Goal: Contribute content: Contribute content

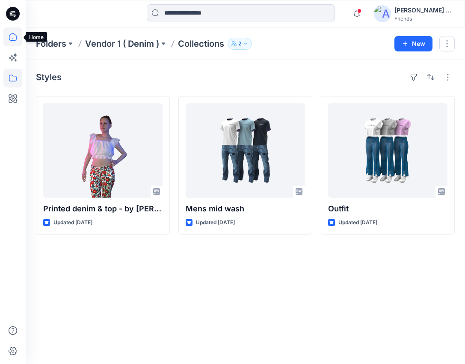
click at [18, 39] on icon at bounding box center [12, 36] width 19 height 19
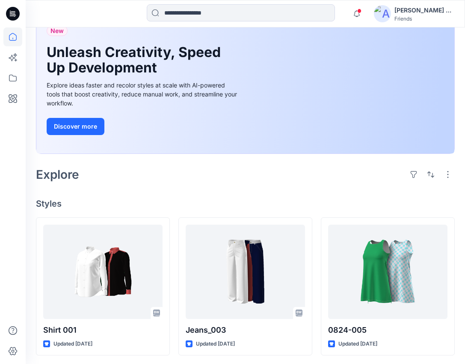
scroll to position [15, 0]
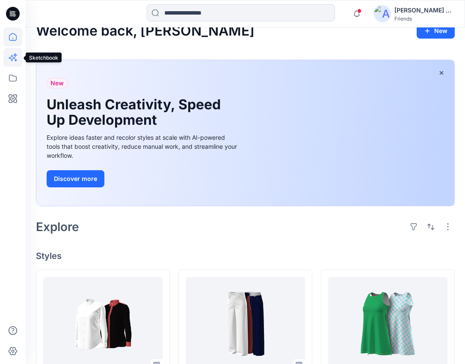
click at [15, 57] on icon at bounding box center [12, 57] width 19 height 19
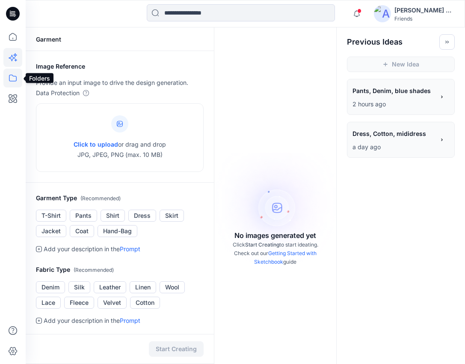
click at [13, 78] on icon at bounding box center [12, 78] width 19 height 19
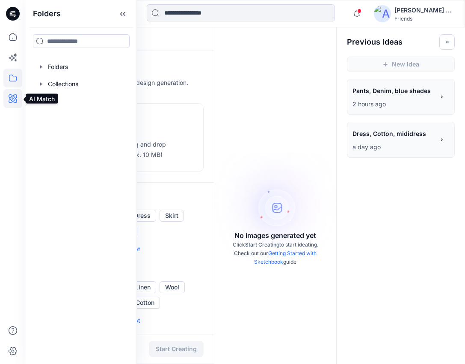
click at [14, 101] on icon at bounding box center [13, 98] width 9 height 9
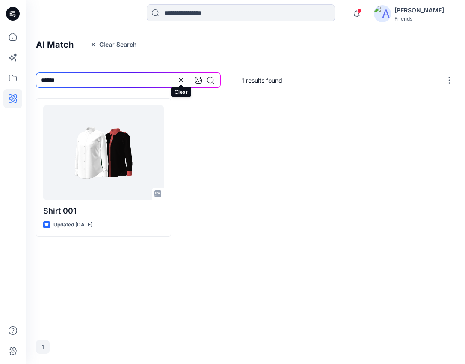
click at [180, 81] on icon at bounding box center [180, 79] width 3 height 3
click at [148, 78] on input at bounding box center [128, 79] width 185 height 15
type input "*****"
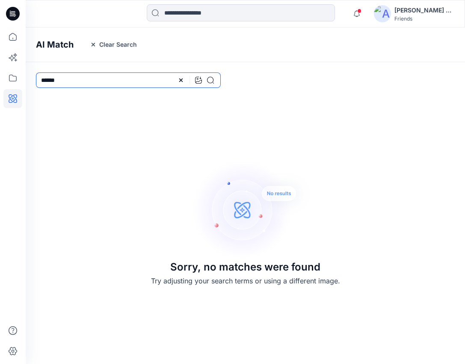
click at [113, 79] on input "*****" at bounding box center [128, 79] width 185 height 15
type input "***"
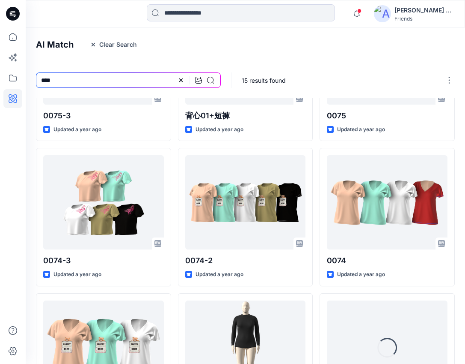
scroll to position [342, 0]
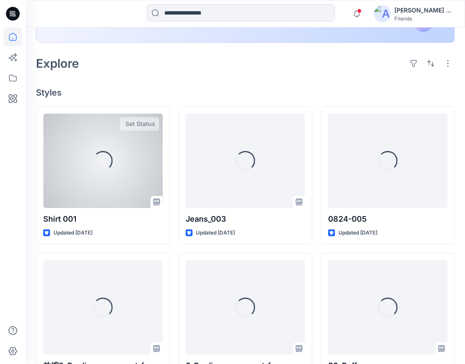
scroll to position [201, 0]
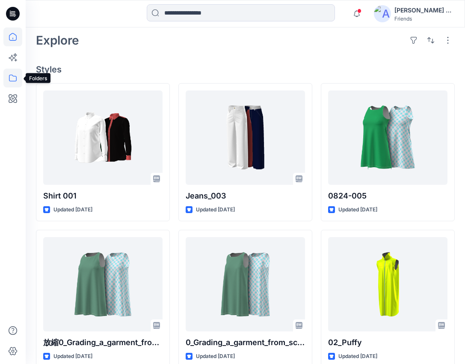
click at [10, 77] on icon at bounding box center [12, 78] width 19 height 19
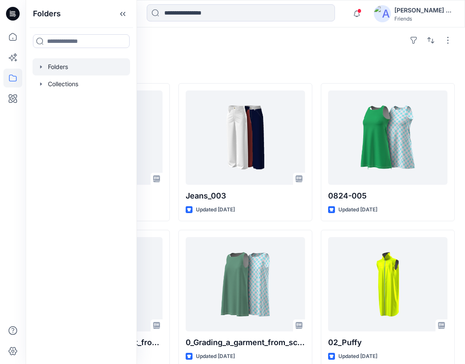
click at [71, 66] on div at bounding box center [82, 66] width 98 height 17
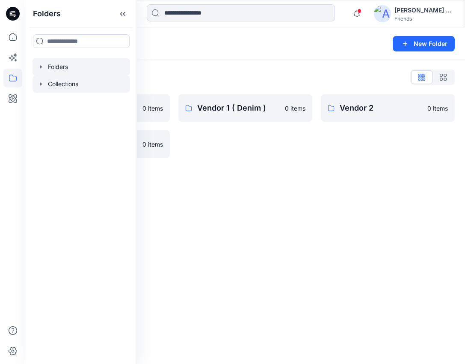
click at [52, 80] on div at bounding box center [82, 83] width 98 height 17
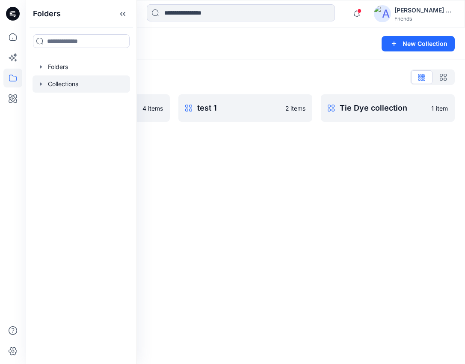
click at [252, 206] on div "Collections New Collection Collections List new 4 items test 1 2 items Tie Dye …" at bounding box center [246, 195] width 440 height 336
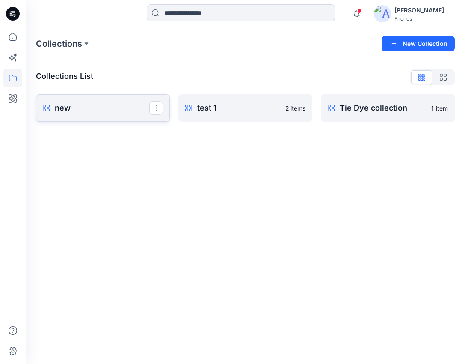
click at [119, 103] on p "new" at bounding box center [102, 108] width 95 height 12
click at [238, 107] on p "test 1" at bounding box center [244, 108] width 95 height 12
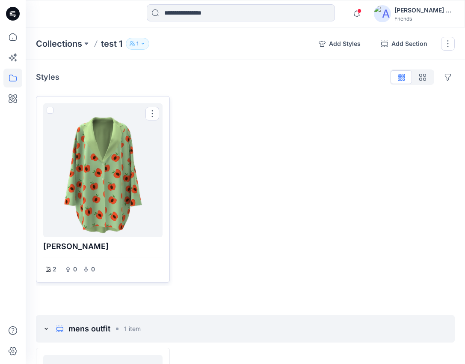
click at [50, 110] on span at bounding box center [50, 110] width 7 height 7
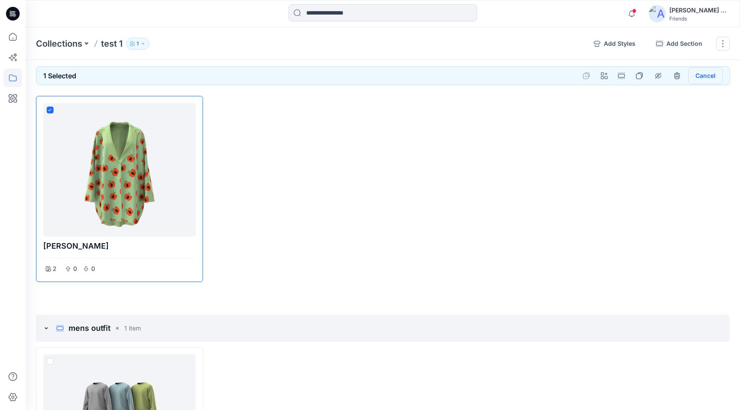
click at [465, 75] on button "Cancel" at bounding box center [705, 75] width 35 height 17
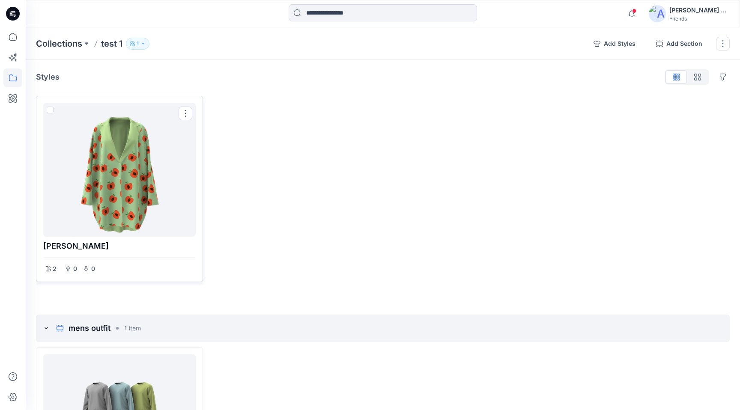
click at [50, 110] on span at bounding box center [50, 110] width 7 height 7
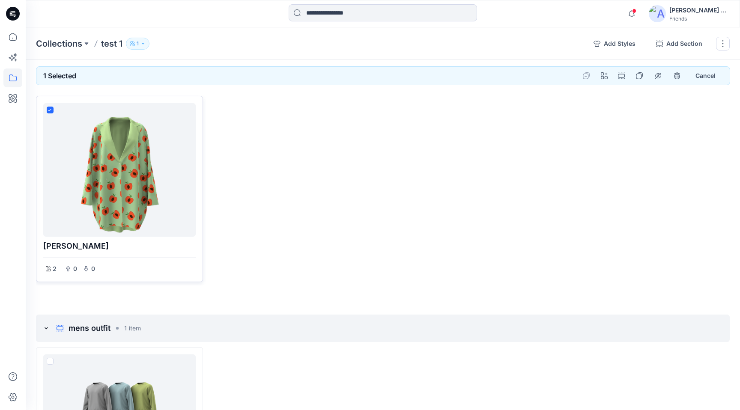
click at [51, 111] on span at bounding box center [50, 110] width 7 height 7
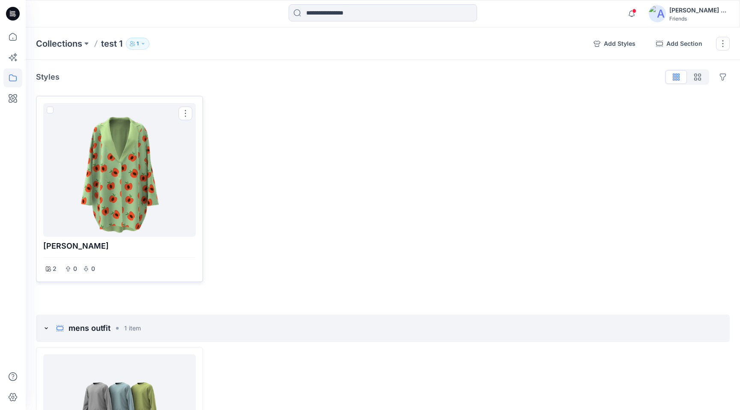
click at [51, 111] on span at bounding box center [50, 110] width 7 height 7
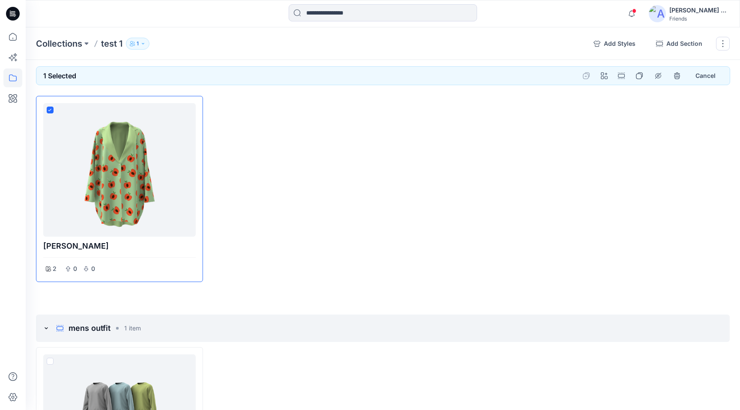
click at [260, 189] on div at bounding box center [295, 189] width 167 height 186
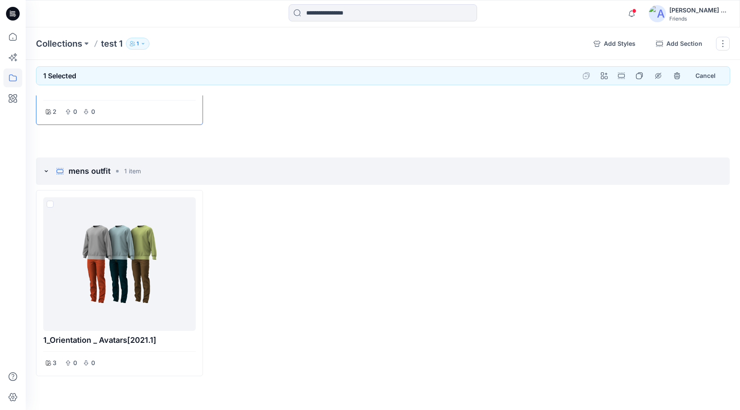
scroll to position [166, 0]
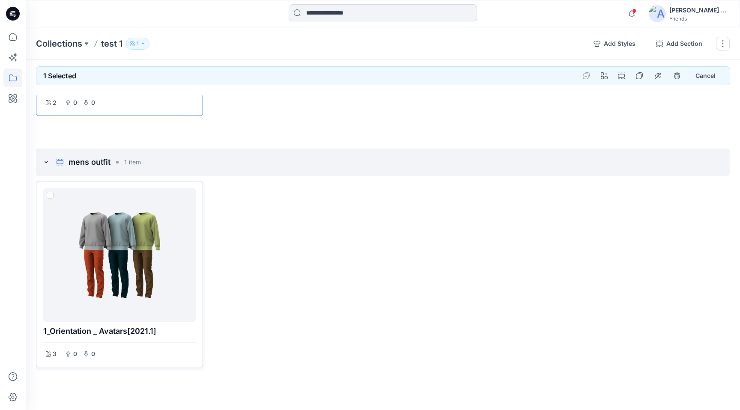
click at [51, 196] on span at bounding box center [50, 195] width 7 height 7
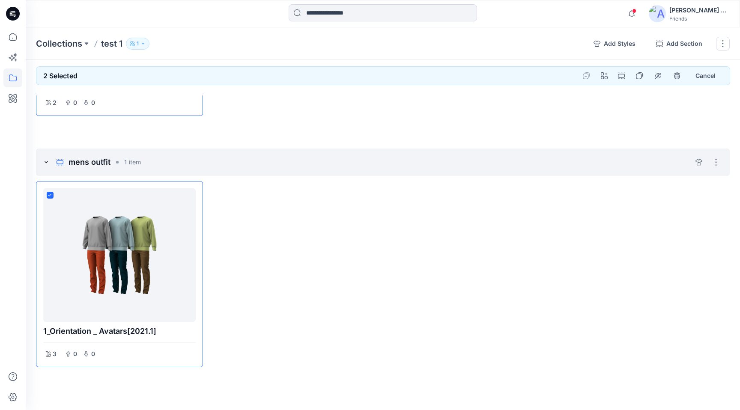
scroll to position [0, 0]
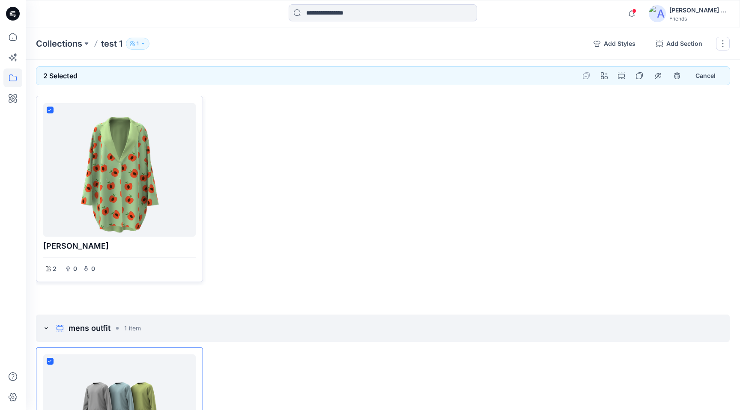
click at [49, 109] on icon at bounding box center [50, 110] width 4 height 3
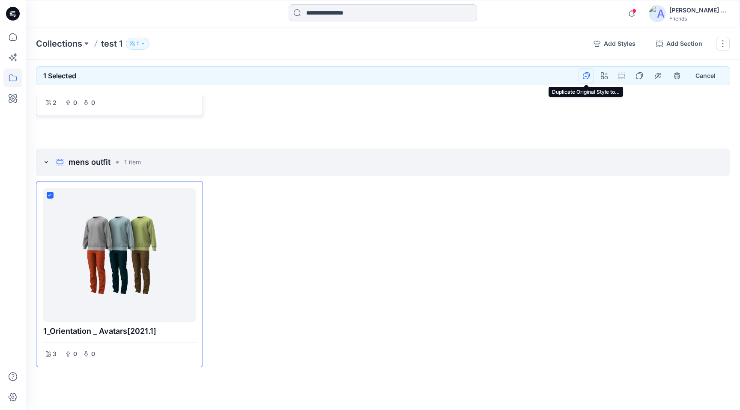
click at [465, 75] on button "Duplicate Original Style to…" at bounding box center [586, 75] width 15 height 15
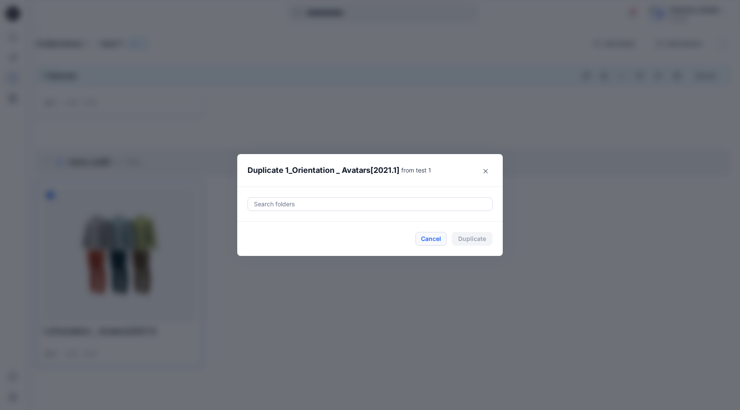
click at [436, 236] on button "Cancel" at bounding box center [430, 239] width 31 height 14
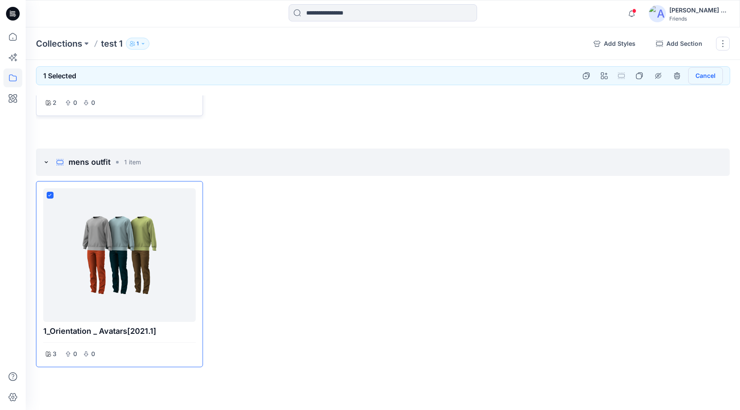
click at [465, 72] on button "Cancel" at bounding box center [705, 75] width 35 height 17
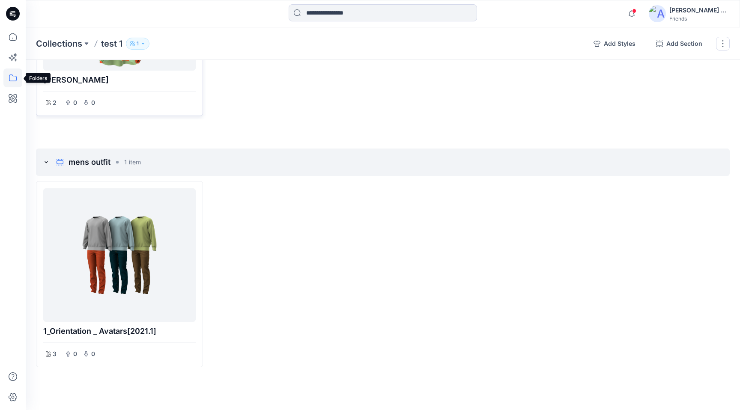
click at [15, 75] on icon at bounding box center [12, 78] width 19 height 19
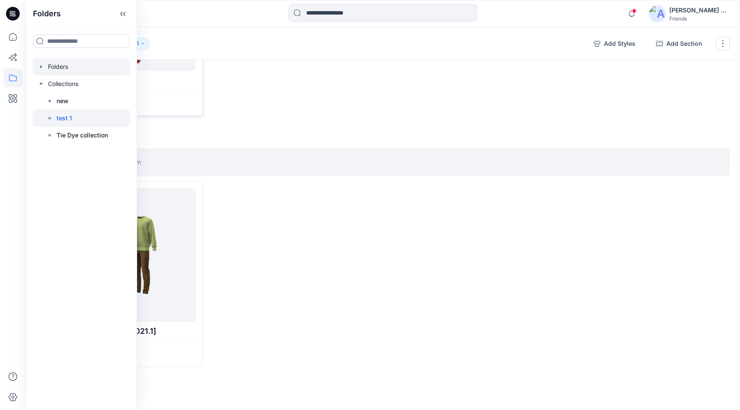
click at [69, 63] on div at bounding box center [82, 66] width 98 height 17
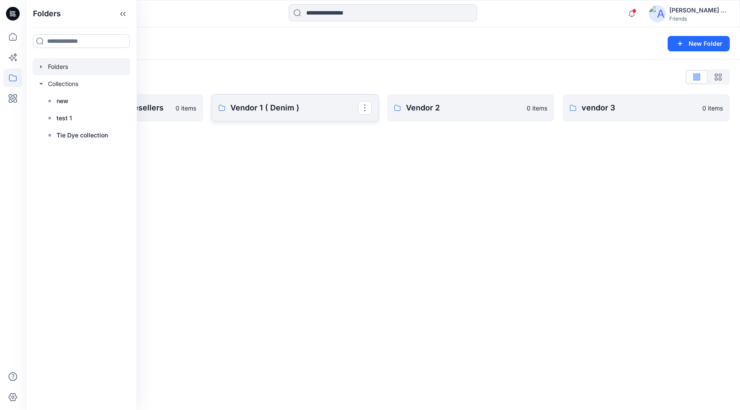
click at [279, 111] on p "Vendor 1 ( Denim )" at bounding box center [294, 108] width 128 height 12
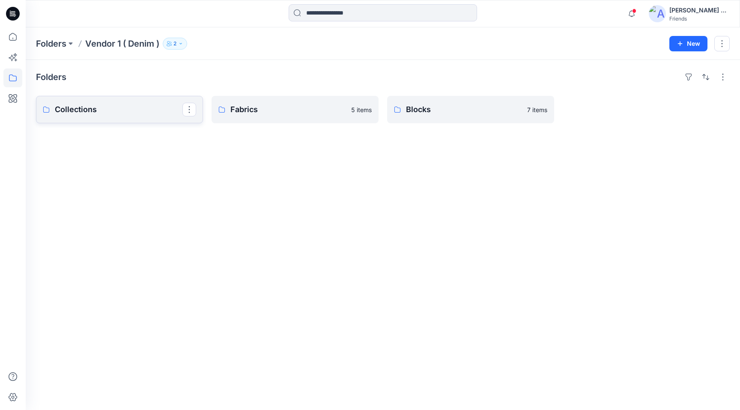
click at [104, 111] on p "Collections" at bounding box center [119, 110] width 128 height 12
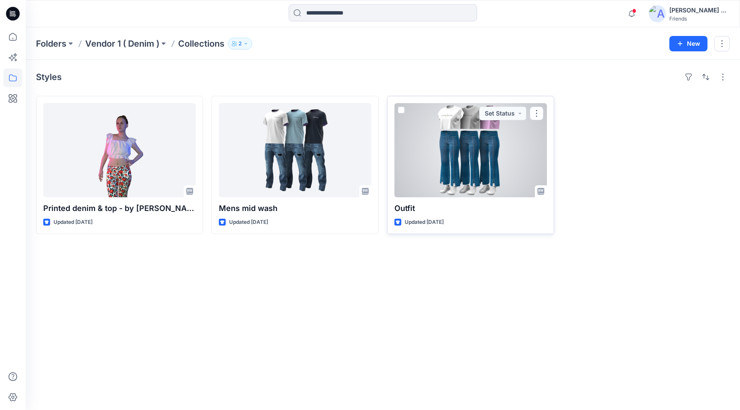
click at [465, 149] on div at bounding box center [470, 150] width 152 height 94
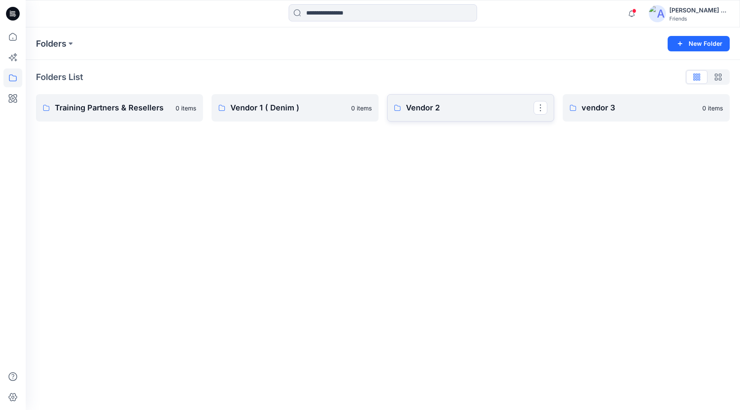
click at [465, 109] on p "Vendor 2" at bounding box center [470, 108] width 128 height 12
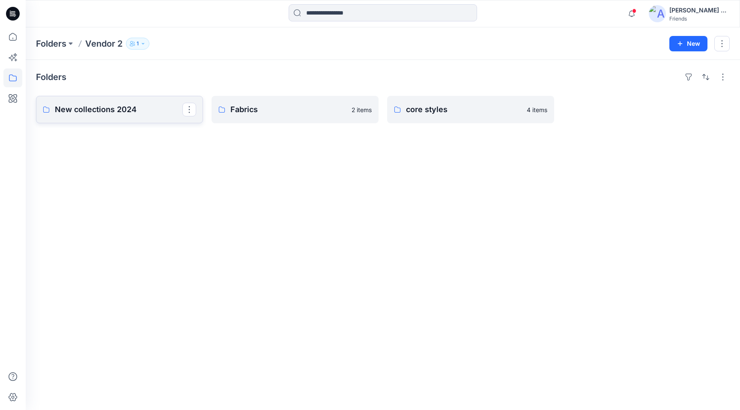
click at [99, 105] on p "New collections 2024" at bounding box center [119, 110] width 128 height 12
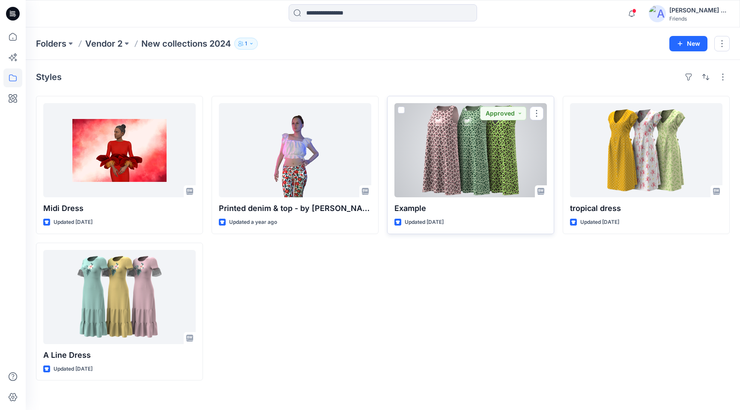
click at [402, 110] on span at bounding box center [401, 110] width 7 height 7
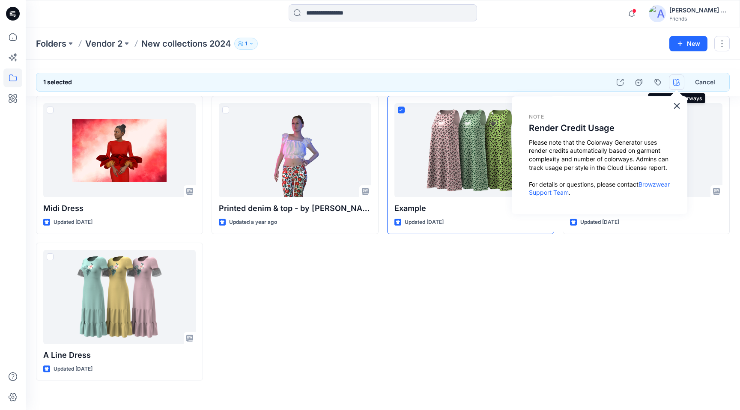
click at [465, 85] on icon "button" at bounding box center [676, 82] width 7 height 7
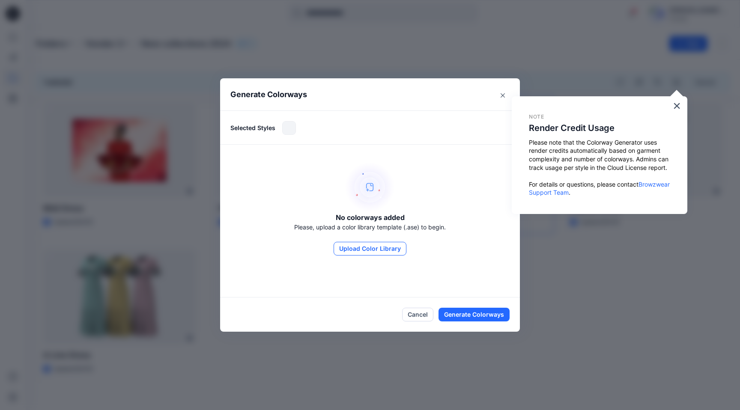
click at [355, 248] on button "Upload Color Library" at bounding box center [370, 249] width 73 height 14
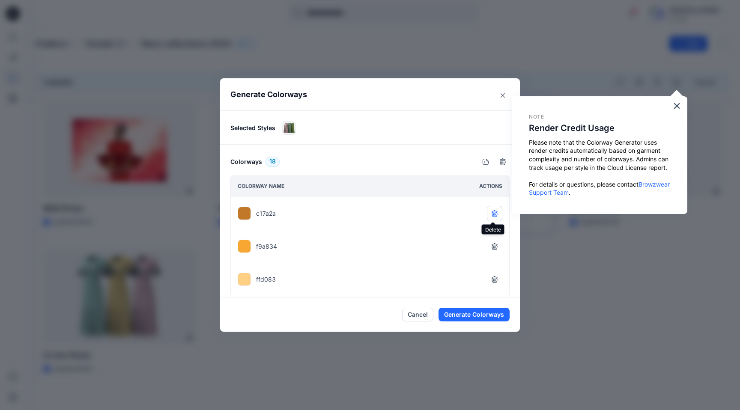
click at [465, 208] on button "button" at bounding box center [494, 213] width 15 height 15
click at [465, 246] on icon "button" at bounding box center [494, 246] width 7 height 7
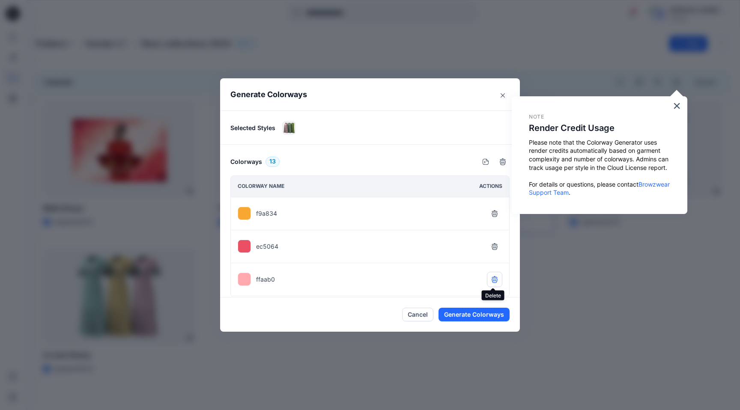
click at [465, 281] on icon "button" at bounding box center [494, 279] width 7 height 7
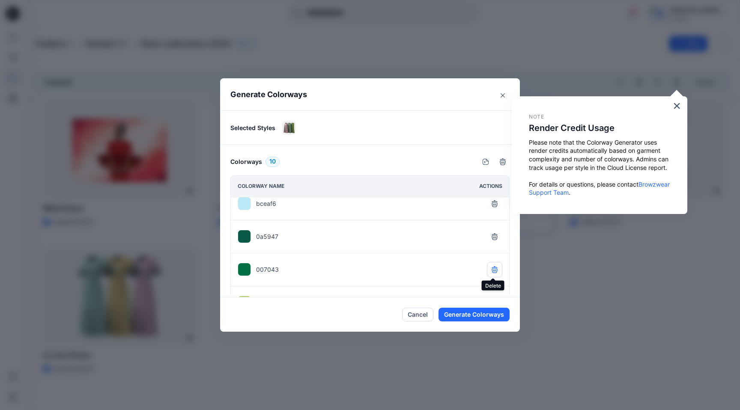
click at [465, 268] on icon "button" at bounding box center [494, 269] width 7 height 7
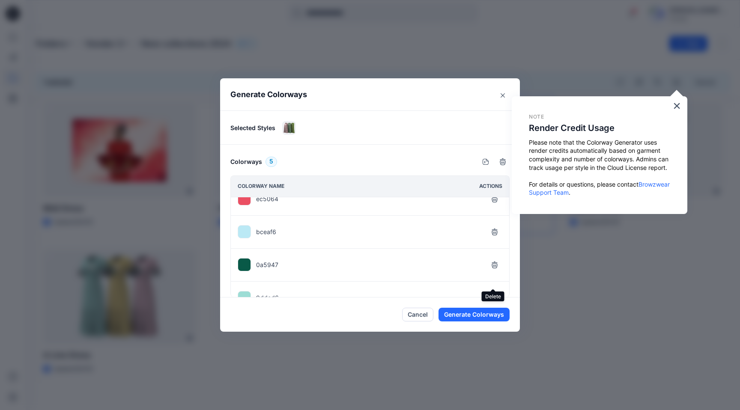
scroll to position [65, 0]
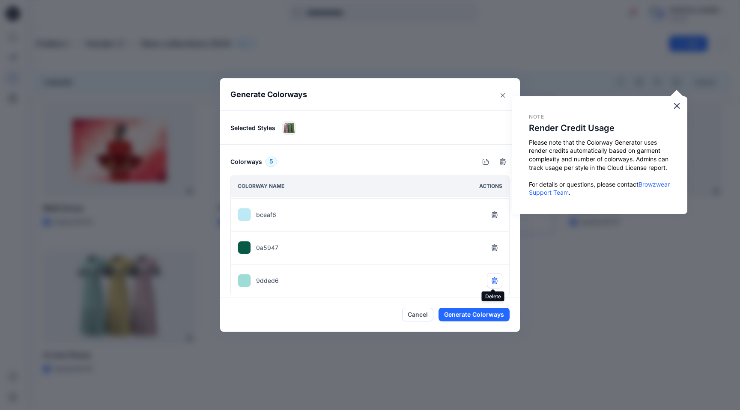
click at [465, 281] on icon "button" at bounding box center [495, 280] width 6 height 6
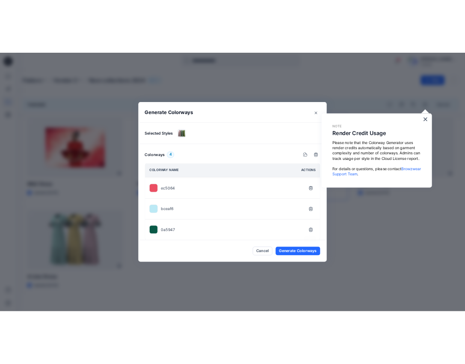
scroll to position [0, 0]
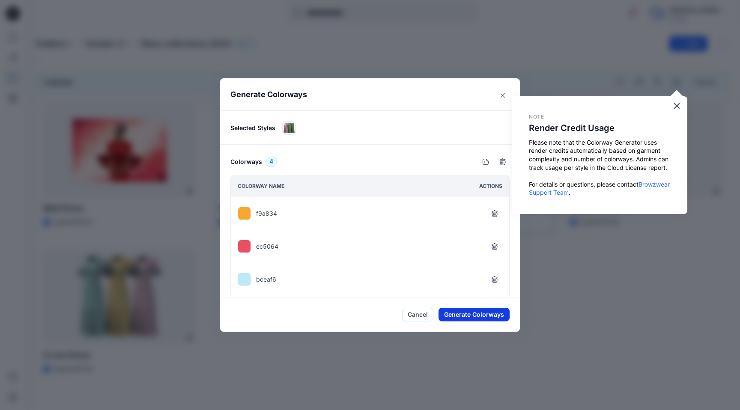
click at [452, 313] on button "Generate Colorways" at bounding box center [473, 315] width 71 height 14
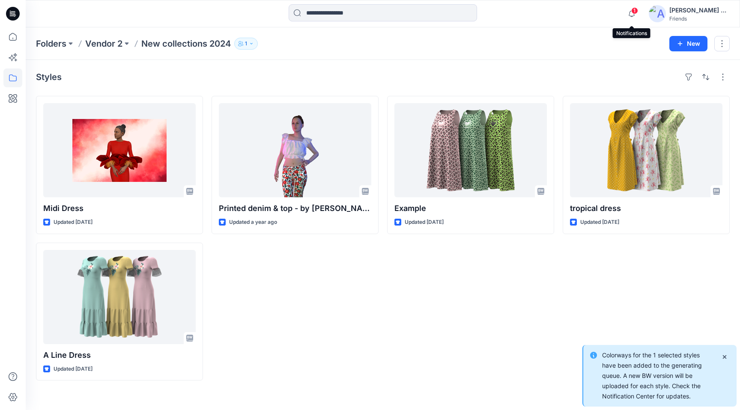
click at [465, 12] on span "1" at bounding box center [634, 10] width 7 height 7
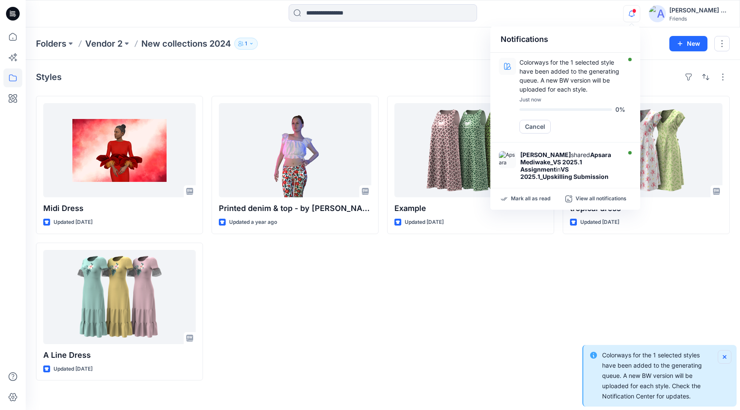
click at [465, 358] on icon "Notifications-bottom-right" at bounding box center [724, 357] width 7 height 7
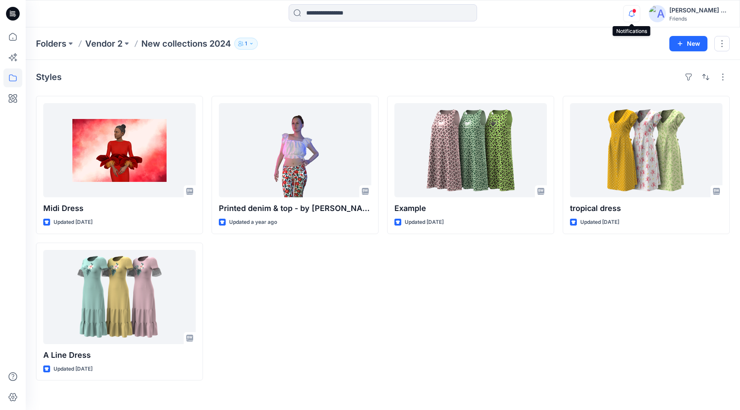
click at [465, 15] on icon "button" at bounding box center [631, 13] width 16 height 17
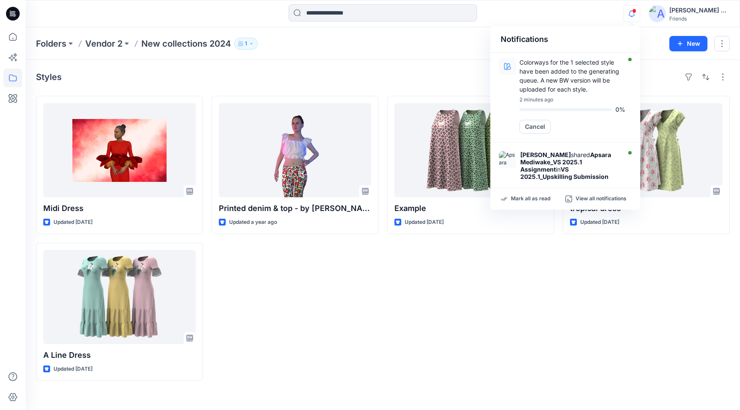
click at [447, 347] on div "Example Updated 2 years ago" at bounding box center [470, 238] width 167 height 285
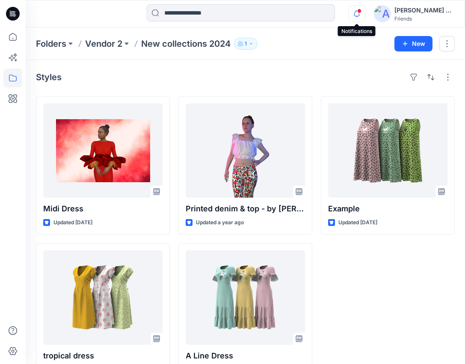
click at [356, 15] on icon "button" at bounding box center [357, 13] width 16 height 17
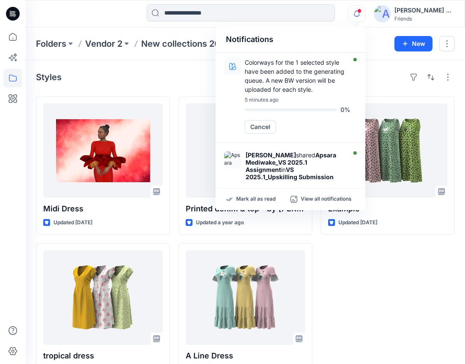
click at [358, 12] on span at bounding box center [360, 11] width 4 height 5
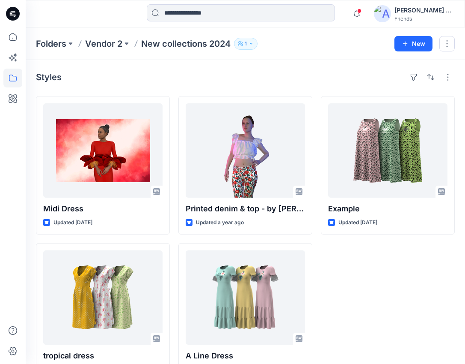
click at [358, 12] on span at bounding box center [360, 11] width 4 height 5
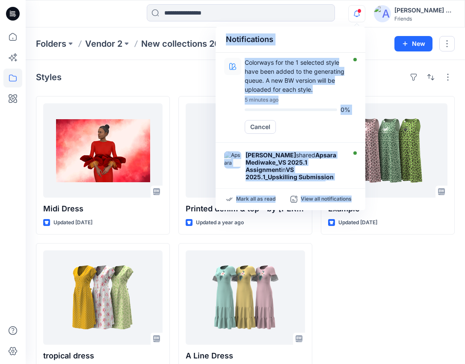
click at [165, 69] on div "Styles Midi Dress Updated 7 months ago tropical dress Updated 2 years ago Print…" at bounding box center [246, 225] width 440 height 331
